Goal: Find specific page/section: Find specific page/section

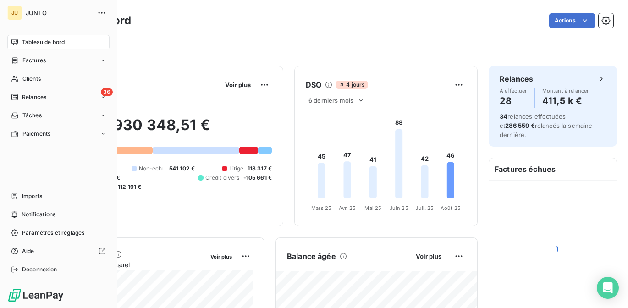
click at [26, 98] on span "Relances" at bounding box center [34, 97] width 24 height 8
